Goal: Information Seeking & Learning: Learn about a topic

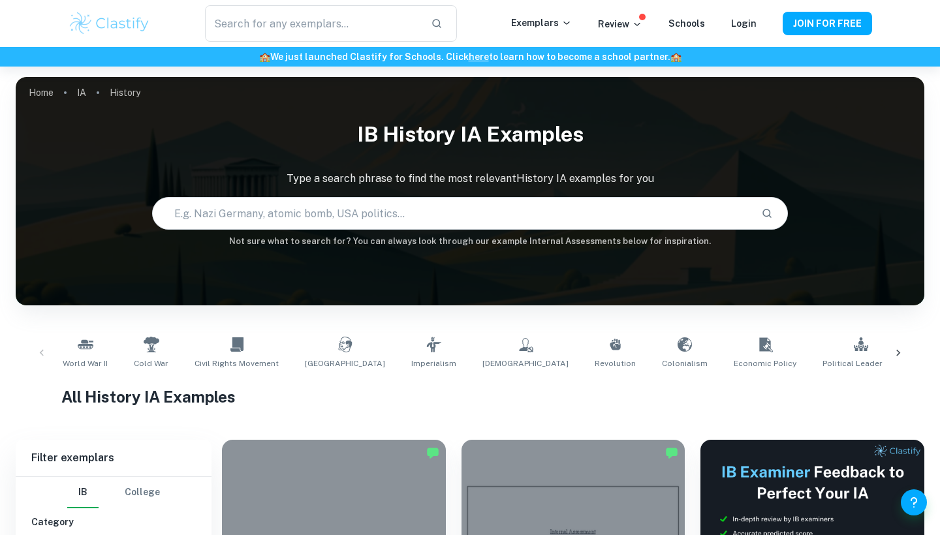
drag, startPoint x: 0, startPoint y: 0, endPoint x: 55, endPoint y: 409, distance: 412.8
checkbox input "true"
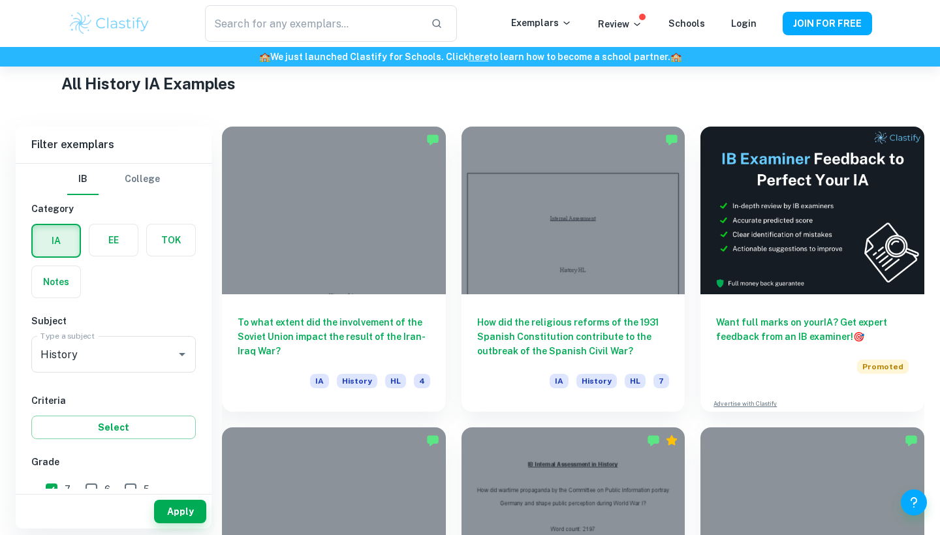
scroll to position [143, 0]
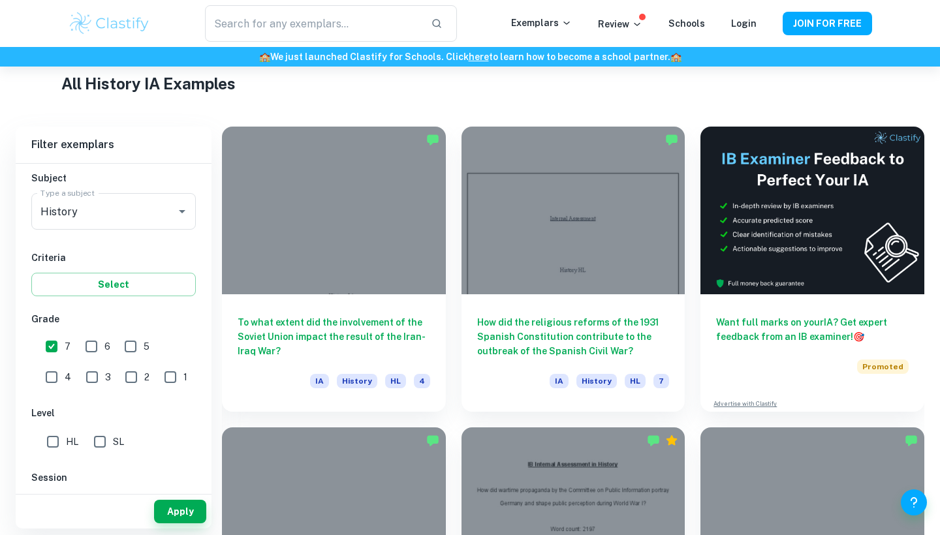
click at [101, 437] on input "SL" at bounding box center [100, 442] width 26 height 26
checkbox input "true"
click at [176, 512] on button "Apply" at bounding box center [180, 511] width 52 height 23
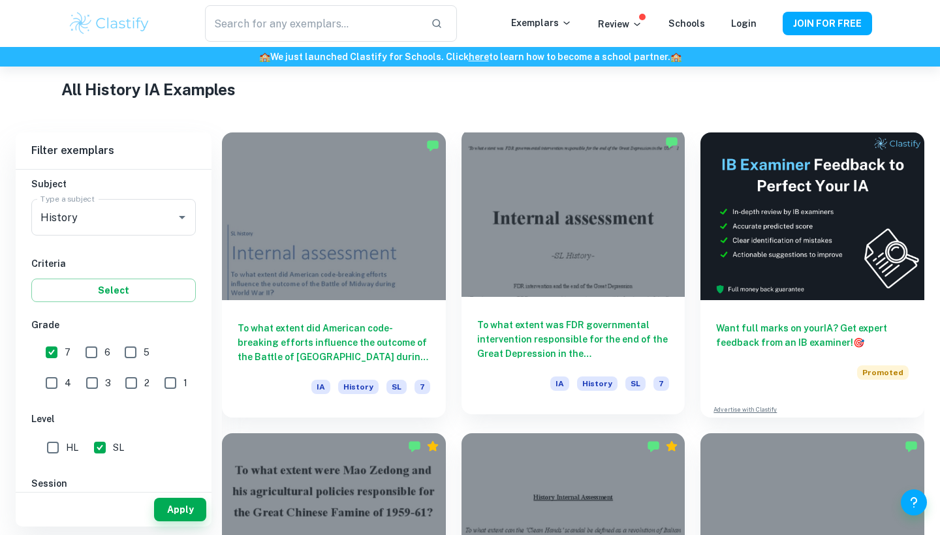
scroll to position [307, 0]
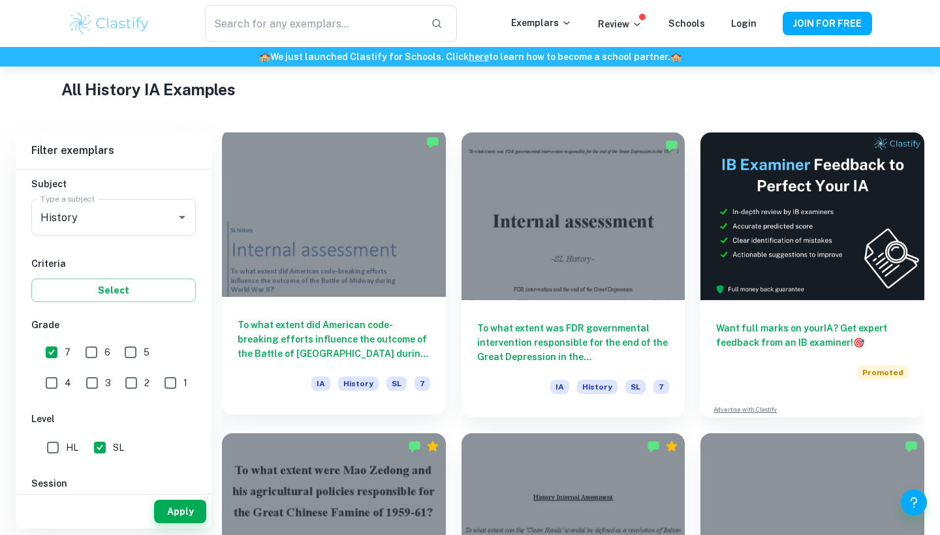
click at [401, 274] on div at bounding box center [334, 213] width 224 height 168
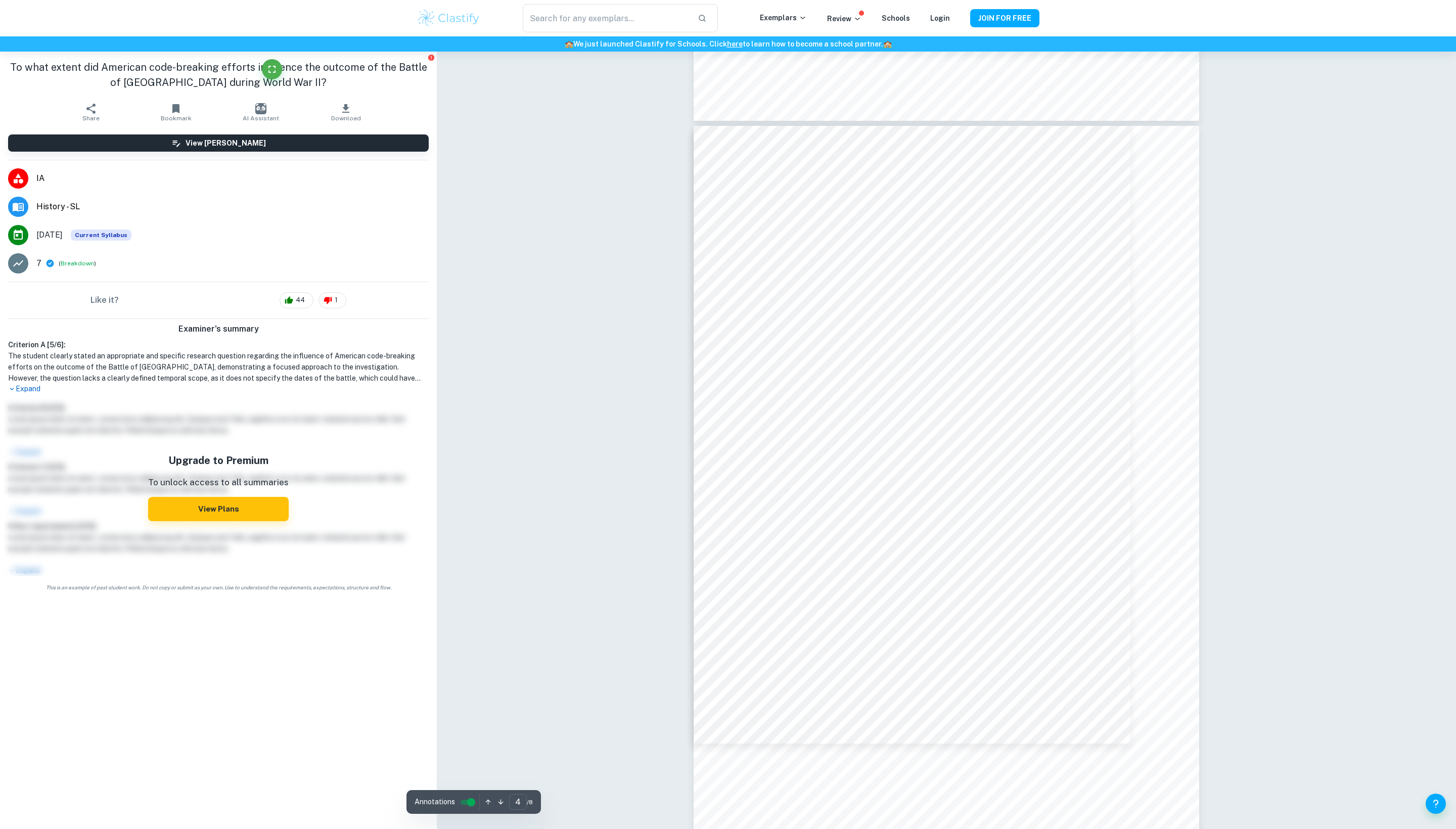
scroll to position [2238, 0]
click at [728, 414] on div "Correct Criterion A The student clearly stated an appropriate and specific ques…" at bounding box center [946, 803] width 1019 height 5980
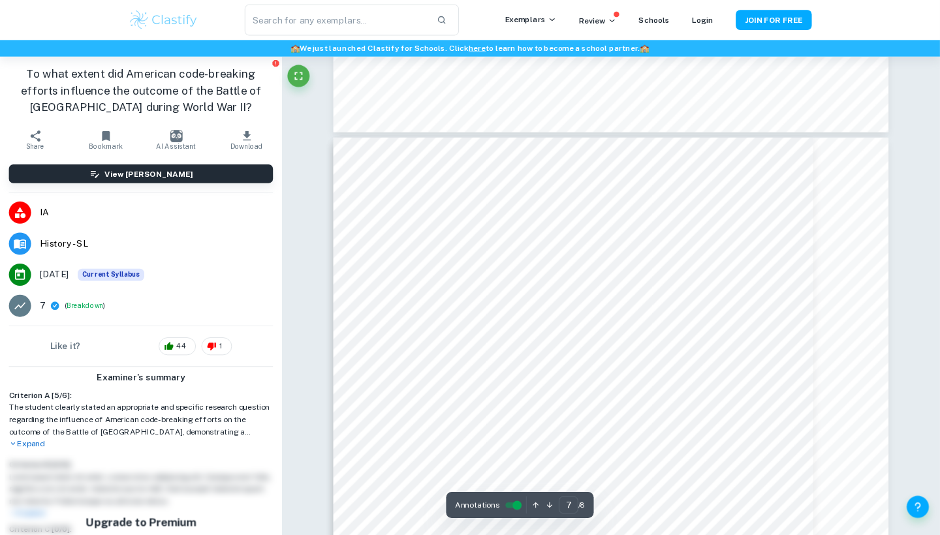
scroll to position [5175, 0]
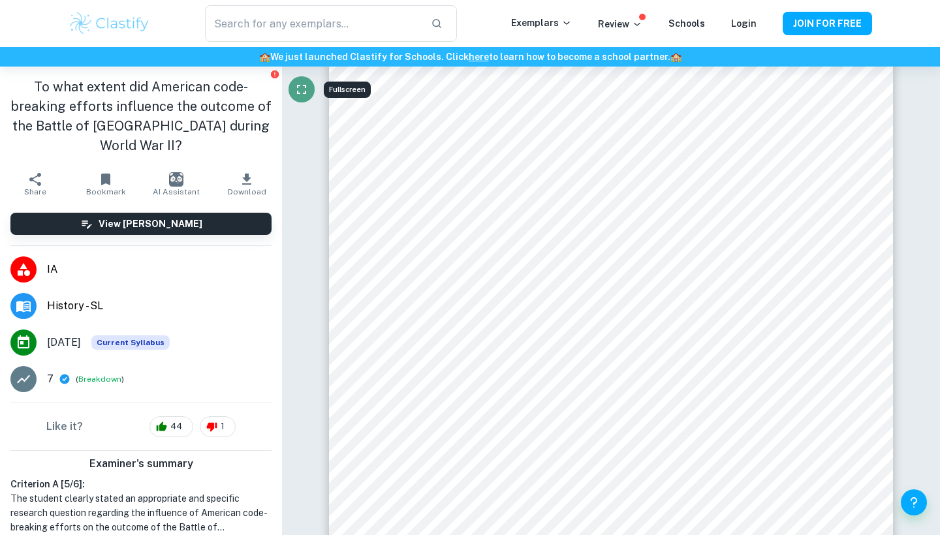
click at [299, 89] on icon "Fullscreen" at bounding box center [302, 90] width 16 height 16
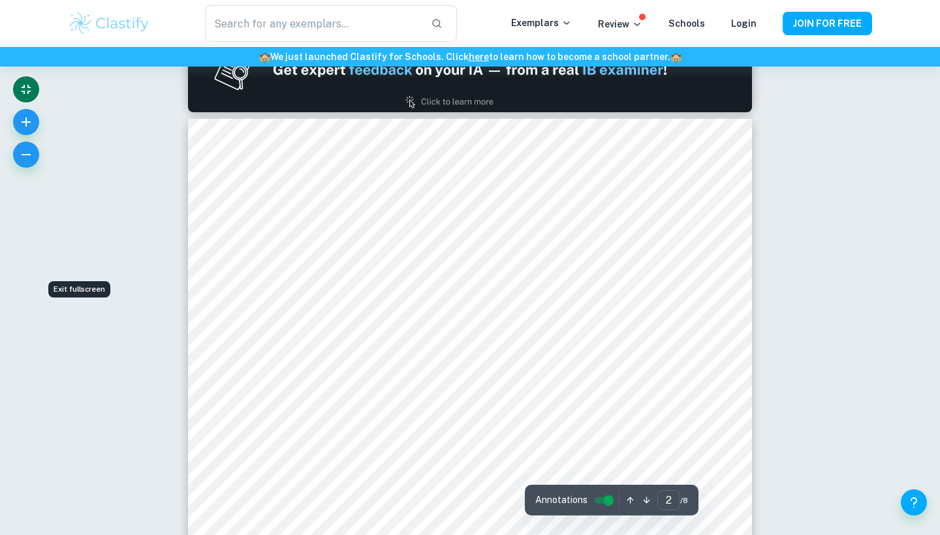
type input "1"
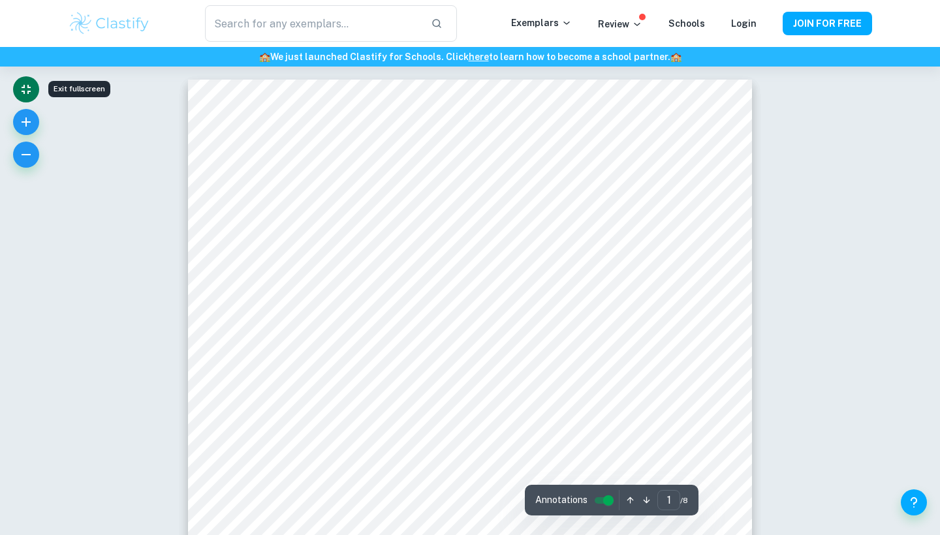
scroll to position [0, 0]
